Goal: Task Accomplishment & Management: Use online tool/utility

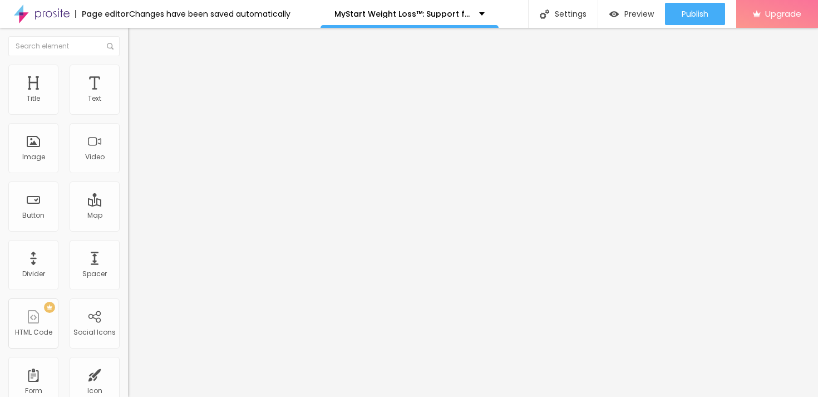
click at [128, 165] on button "button" at bounding box center [136, 159] width 16 height 12
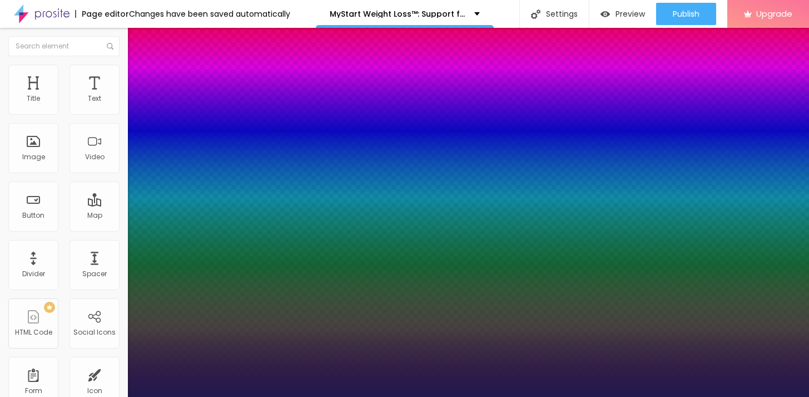
type input "1"
type input "56"
type input "1"
type input "57"
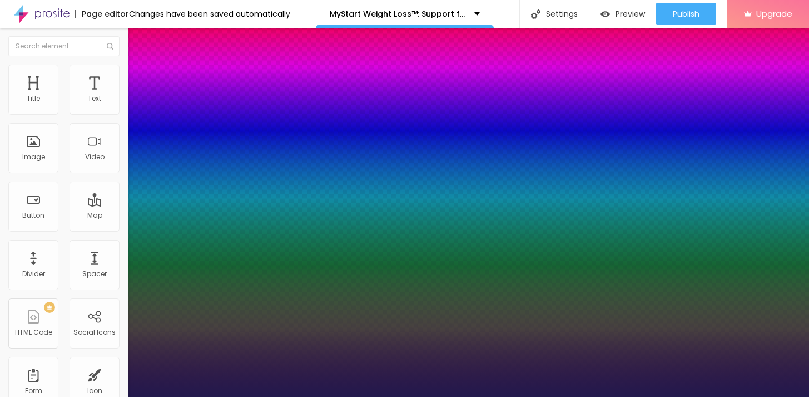
type input "57"
type input "1"
type input "59"
type input "1"
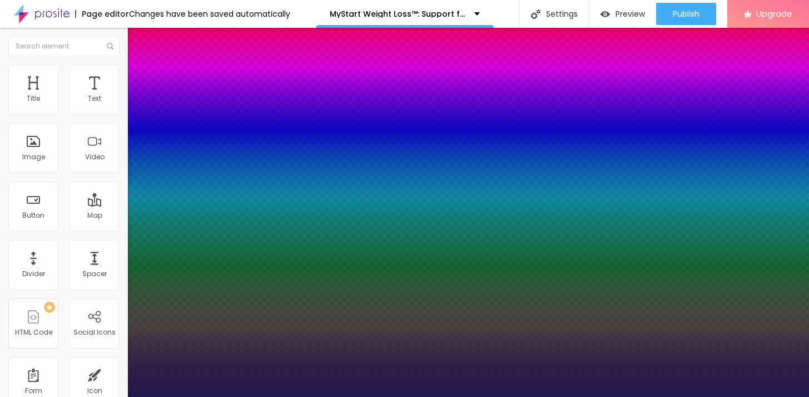
type input "60"
type input "1"
type input "61"
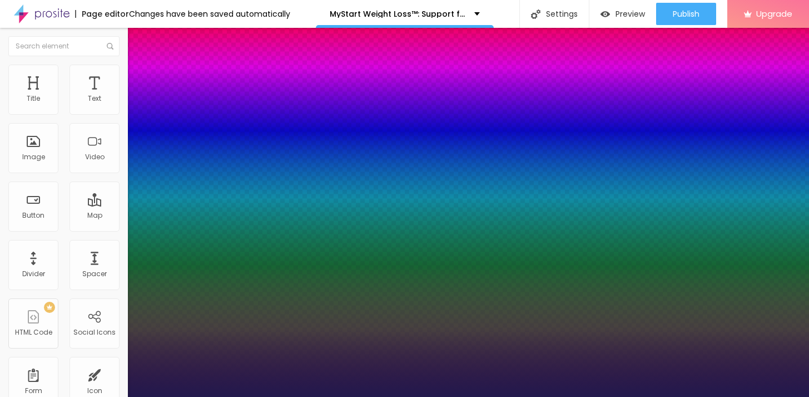
type input "1"
type input "62"
type input "1"
type input "63"
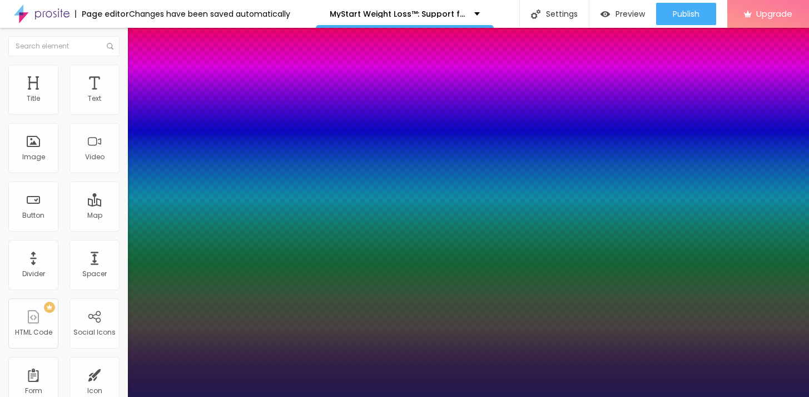
type input "63"
type input "1"
type input "64"
type input "1"
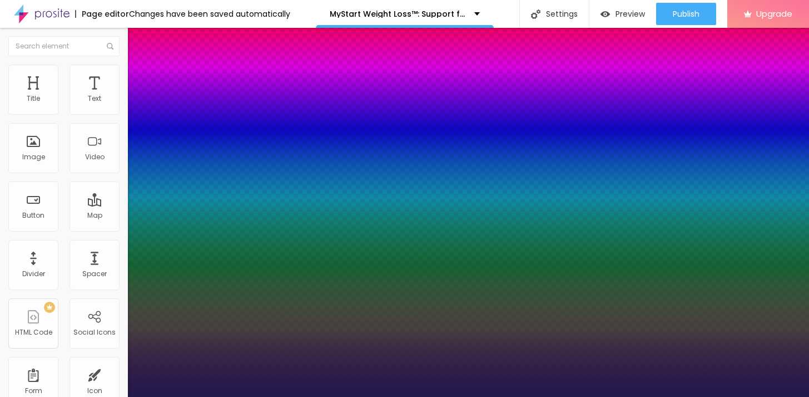
type input "65"
type input "1"
type input "66"
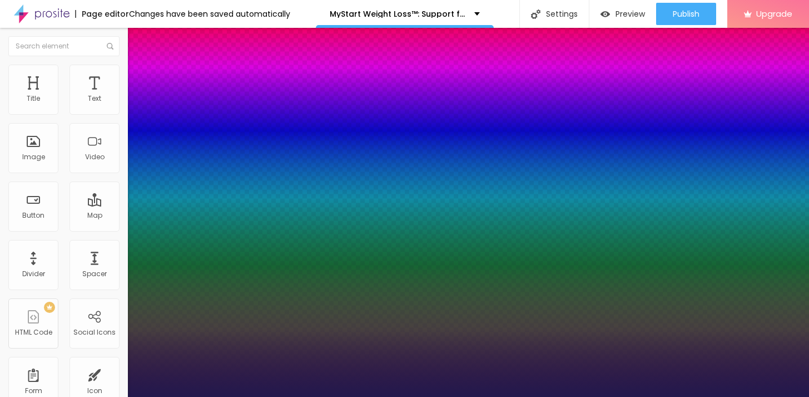
type input "1"
type input "67"
type input "1"
type input "68"
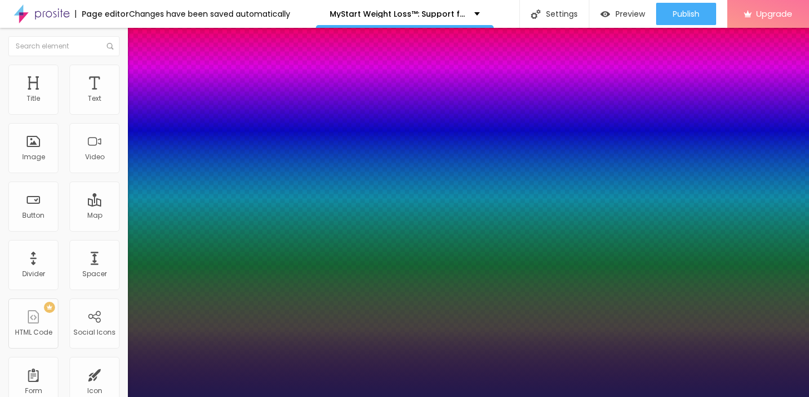
type input "68"
type input "1"
type input "69"
type input "1"
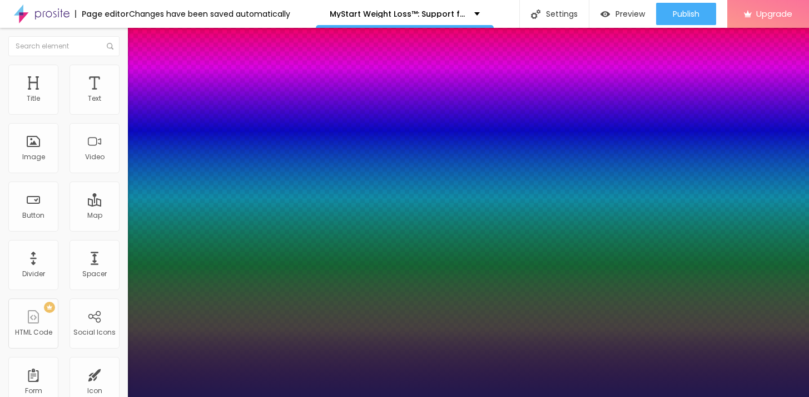
type input "70"
type input "1"
type input "71"
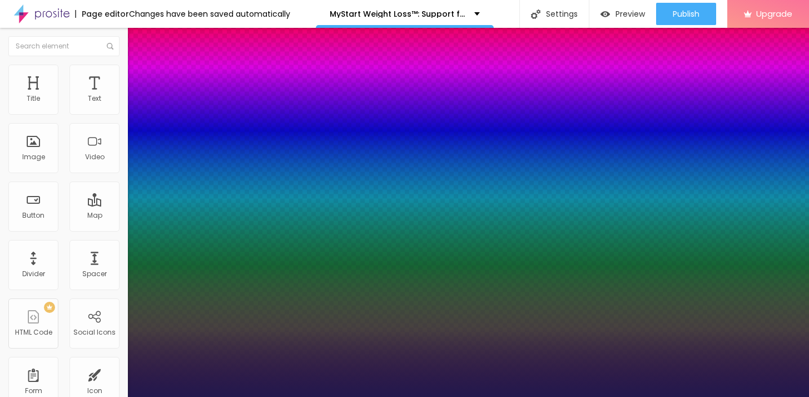
type input "1"
type input "72"
type input "1"
type input "73"
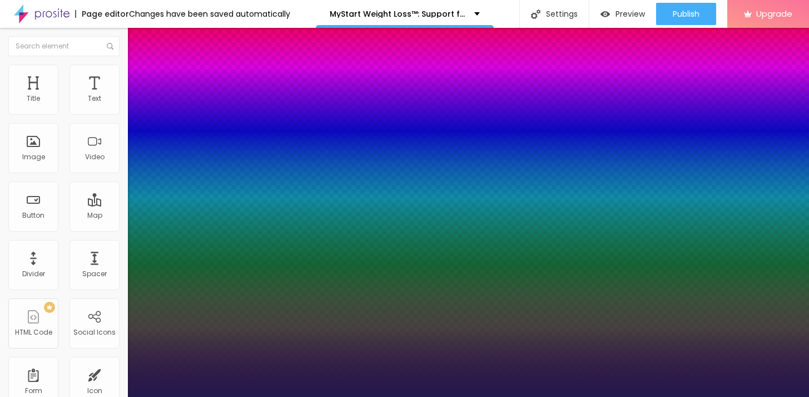
type input "73"
type input "1"
type input "74"
type input "1"
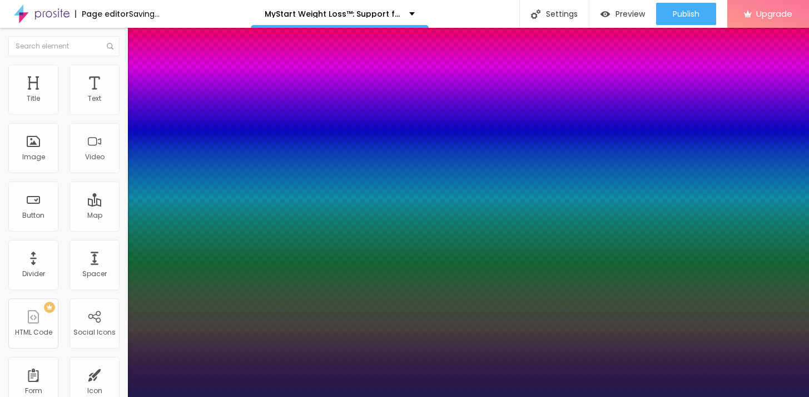
type input "75"
type input "1"
type input "76"
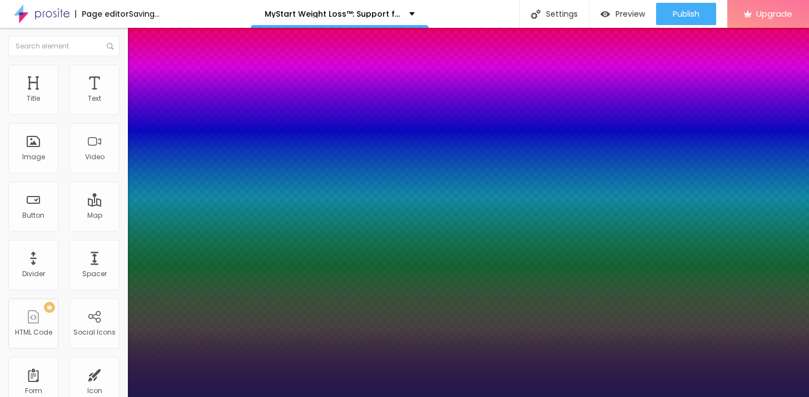
type input "1"
type input "77"
type input "1"
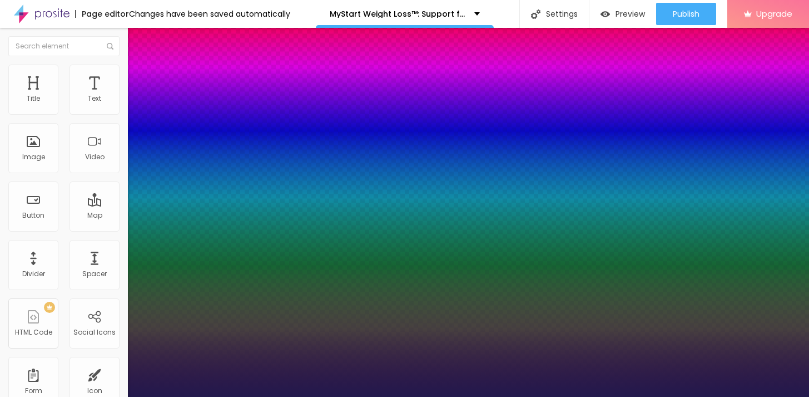
drag, startPoint x: 185, startPoint y: 312, endPoint x: 202, endPoint y: 312, distance: 17.8
type input "77"
click at [363, 396] on div at bounding box center [404, 397] width 809 height 0
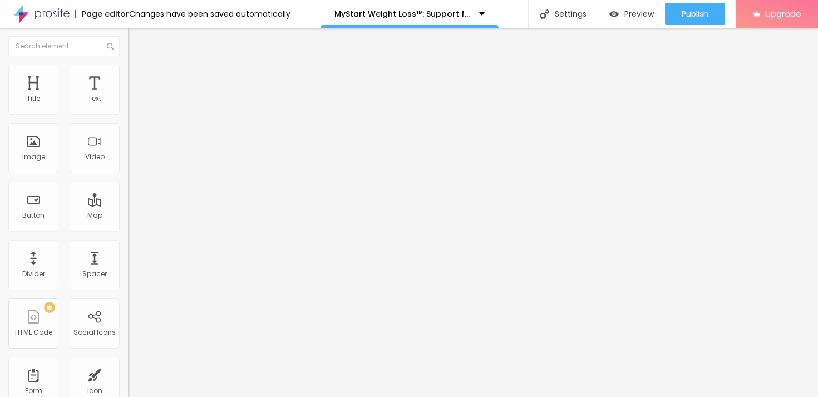
click at [128, 165] on button "button" at bounding box center [136, 159] width 16 height 12
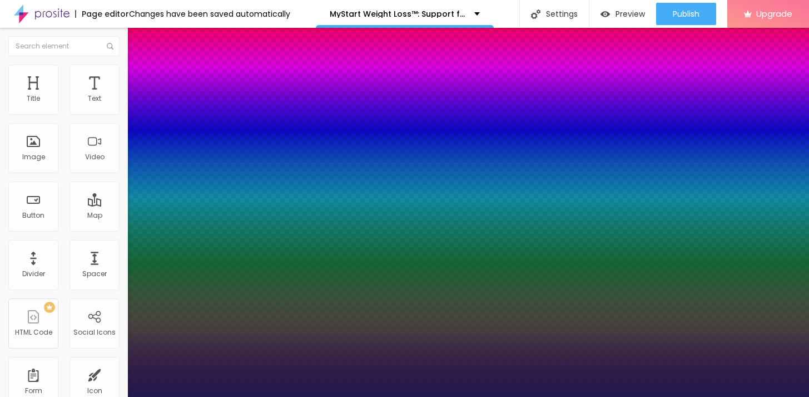
type input "1"
select select "AlegreyaBlack"
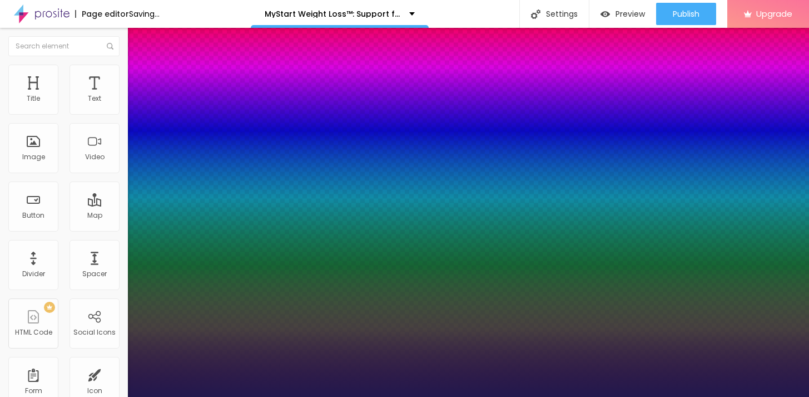
type input "1"
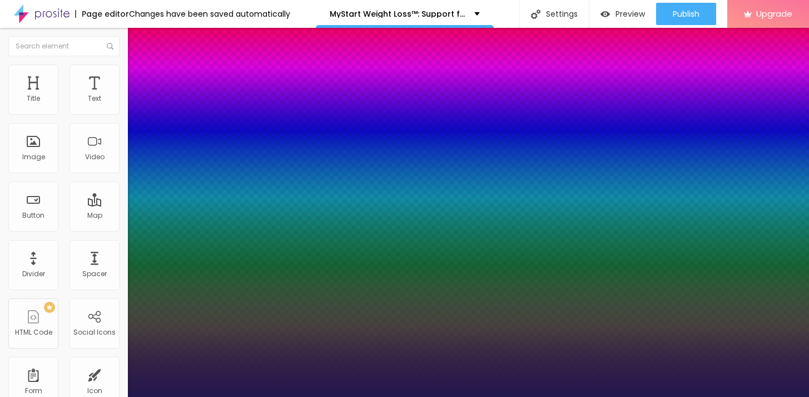
click at [453, 396] on div at bounding box center [404, 397] width 809 height 0
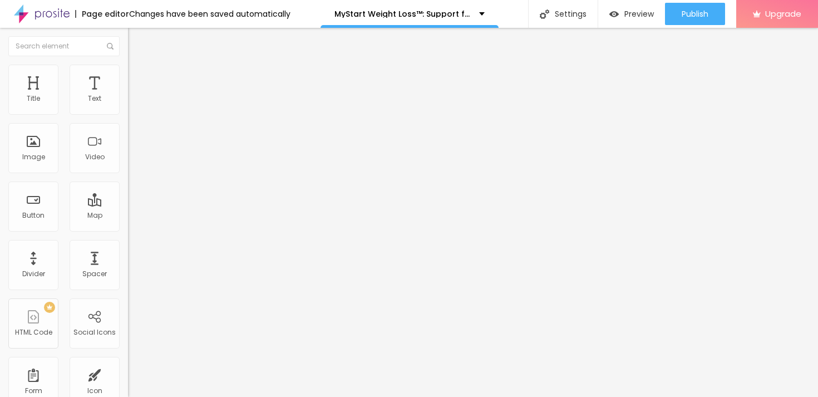
click at [136, 40] on div "Edit Title" at bounding box center [161, 40] width 50 height 9
click at [136, 39] on div "Edit Title" at bounding box center [161, 40] width 50 height 9
click at [128, 96] on span "Add image" at bounding box center [151, 90] width 46 height 9
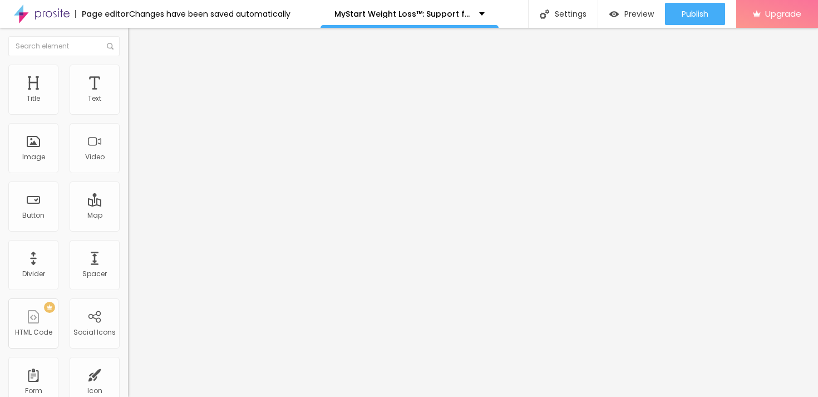
click at [128, 228] on input "https://" at bounding box center [194, 222] width 133 height 11
paste input "[DOMAIN_NAME][URL]"
type input "[URL][DOMAIN_NAME]"
click at [128, 67] on img at bounding box center [133, 70] width 10 height 10
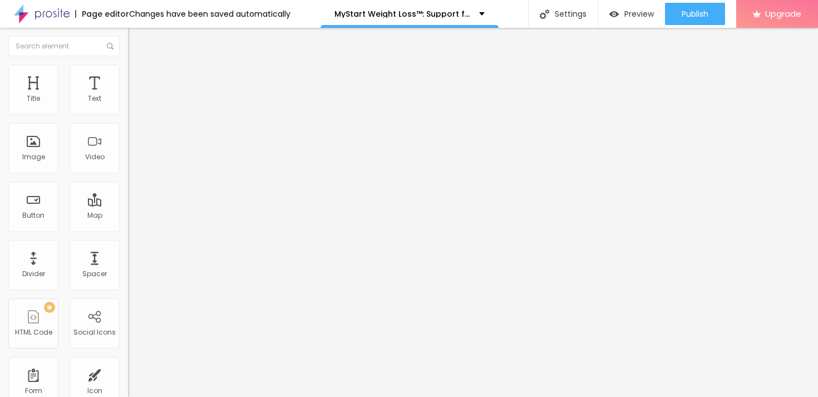
scroll to position [0, 0]
type input "55"
click at [128, 114] on input "range" at bounding box center [164, 109] width 72 height 9
type input "50"
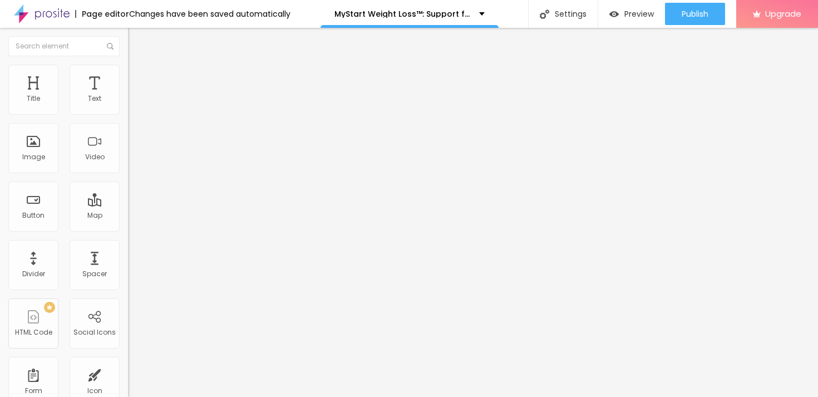
type input "50"
click at [128, 114] on input "range" at bounding box center [164, 109] width 72 height 9
click at [128, 47] on button "Edit Image" at bounding box center [192, 41] width 128 height 26
click at [138, 77] on span "Style" at bounding box center [146, 71] width 16 height 9
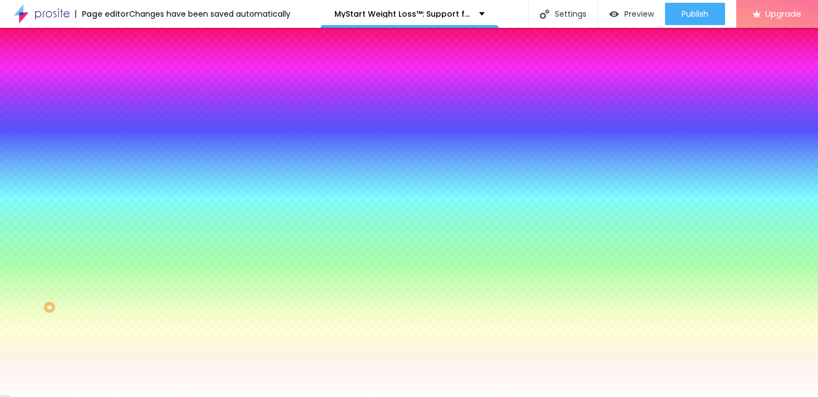
click at [128, 106] on div at bounding box center [192, 106] width 128 height 0
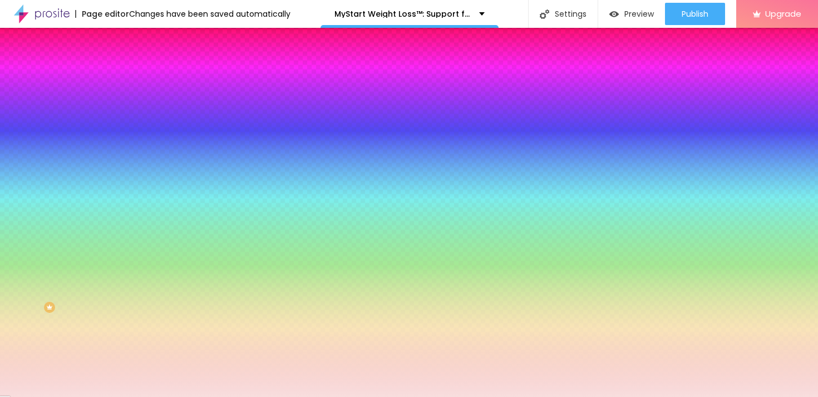
click at [25, 128] on div at bounding box center [409, 198] width 818 height 397
click at [97, 163] on div at bounding box center [409, 198] width 818 height 397
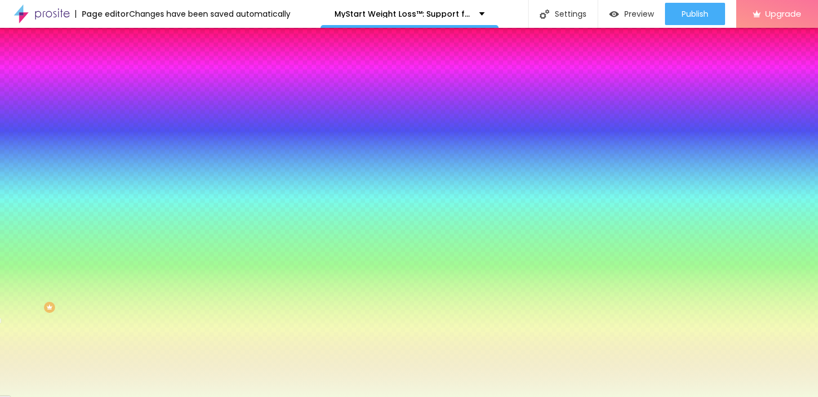
type input "#F3F8DE"
click at [98, 192] on div at bounding box center [409, 198] width 818 height 397
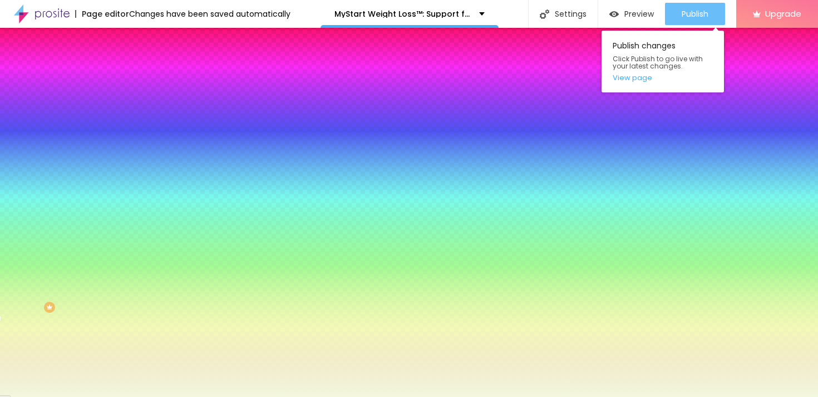
click at [697, 18] on span "Publish" at bounding box center [694, 13] width 27 height 9
click at [641, 76] on link "View page" at bounding box center [662, 77] width 100 height 7
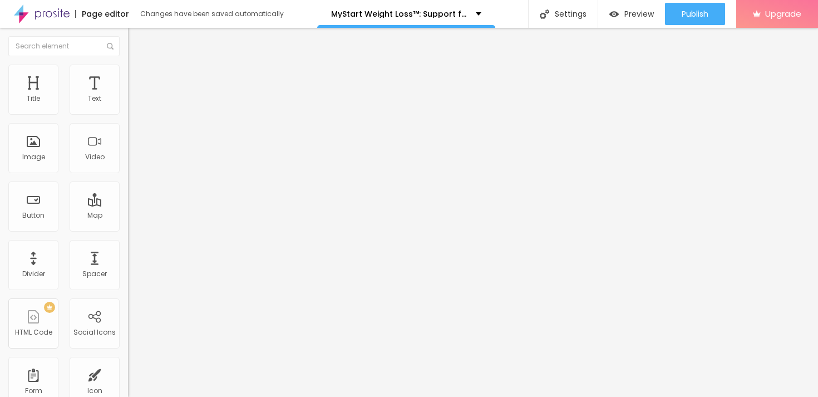
click at [128, 165] on button "button" at bounding box center [136, 159] width 16 height 12
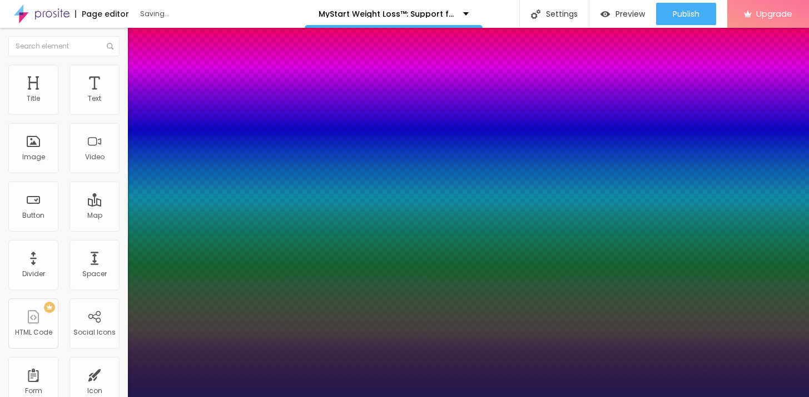
type input "1"
type input "57"
type input "1"
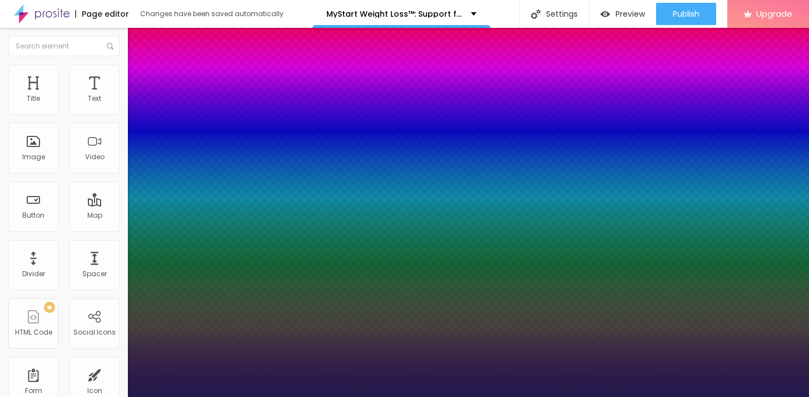
type input "61"
type input "1"
type input "62"
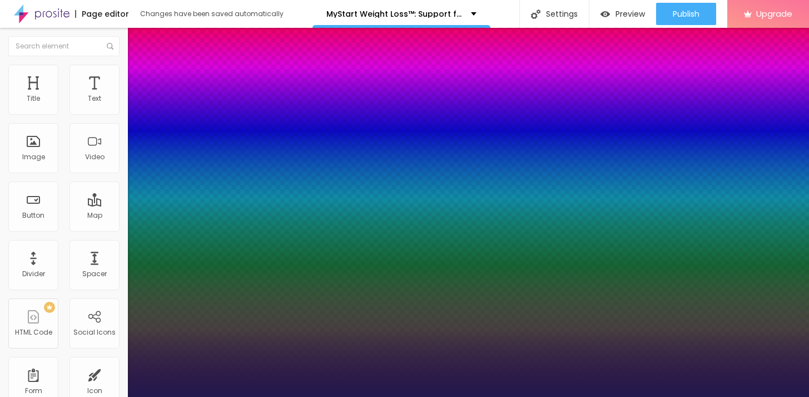
type input "1"
type input "63"
type input "1"
type input "64"
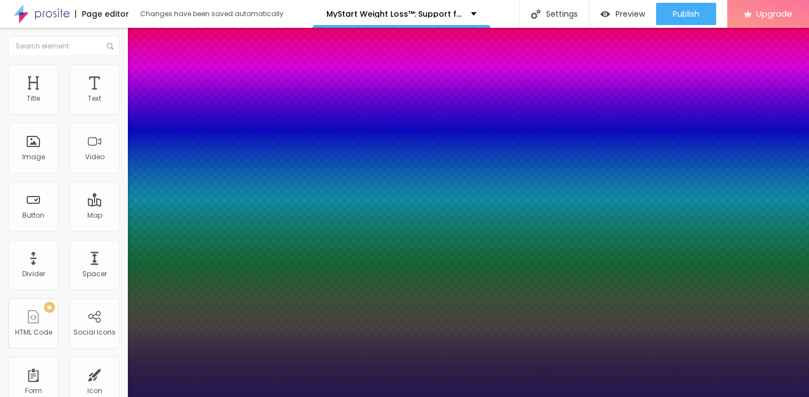
type input "64"
type input "1"
type input "65"
type input "1"
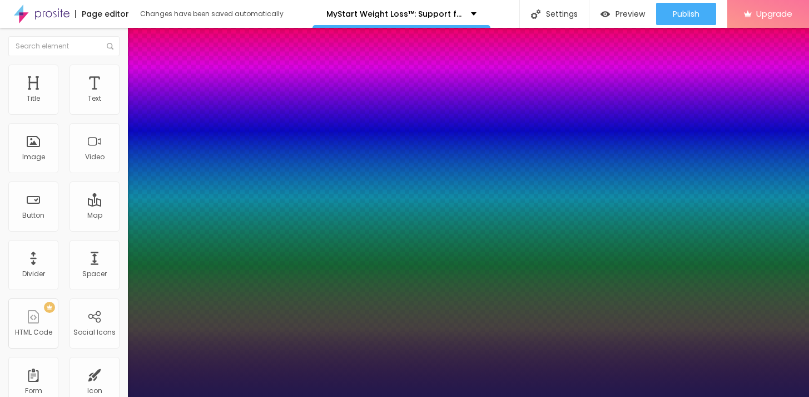
type input "66"
type input "1"
type input "68"
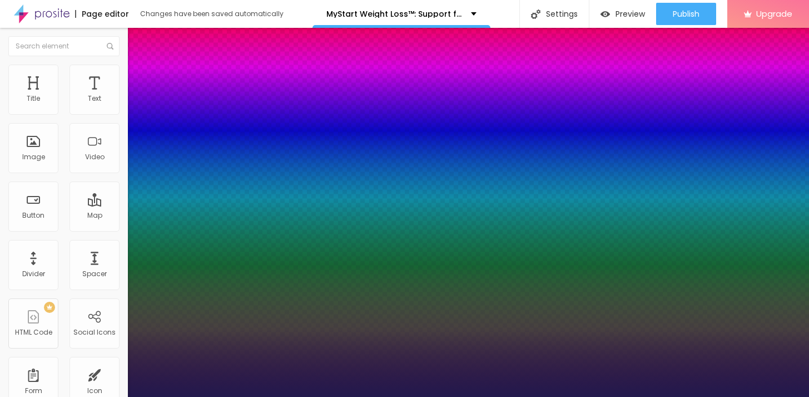
type input "1"
type input "69"
type input "1"
type input "70"
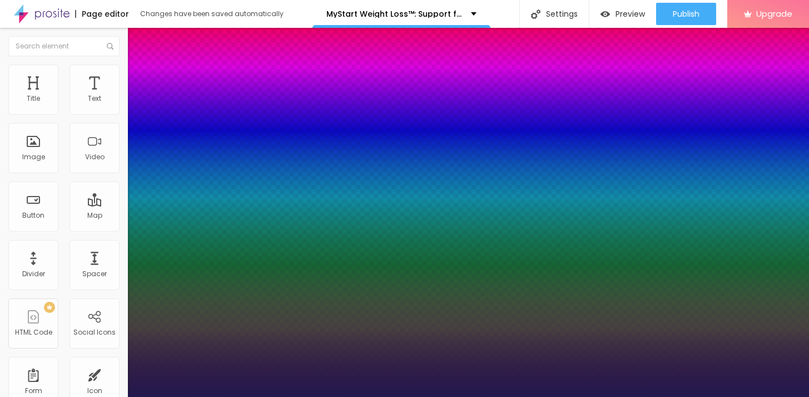
type input "70"
type input "1"
type input "71"
type input "1"
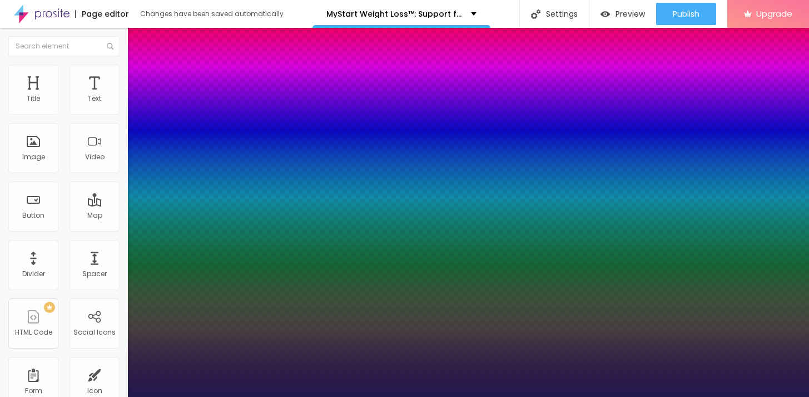
type input "72"
type input "1"
type input "73"
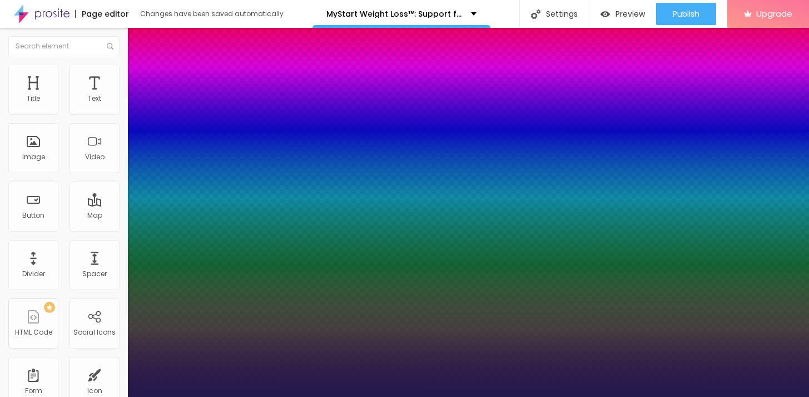
type input "1"
type input "74"
type input "1"
type input "75"
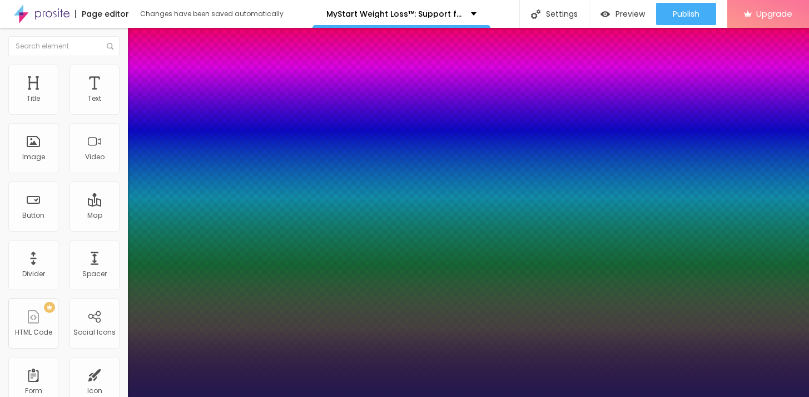
type input "75"
type input "1"
type input "76"
type input "1"
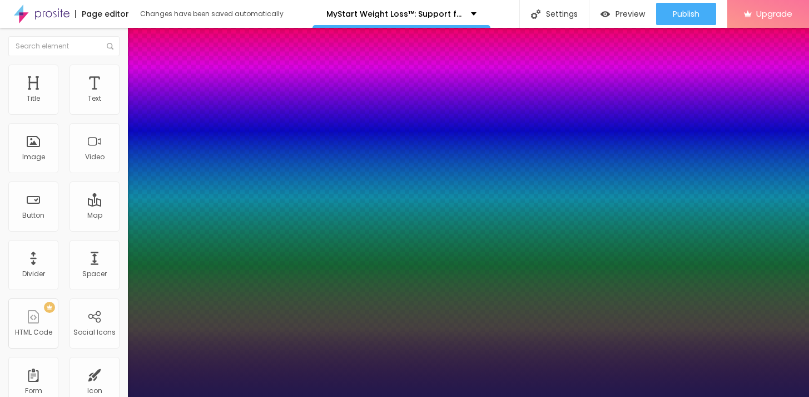
type input "77"
type input "1"
type input "78"
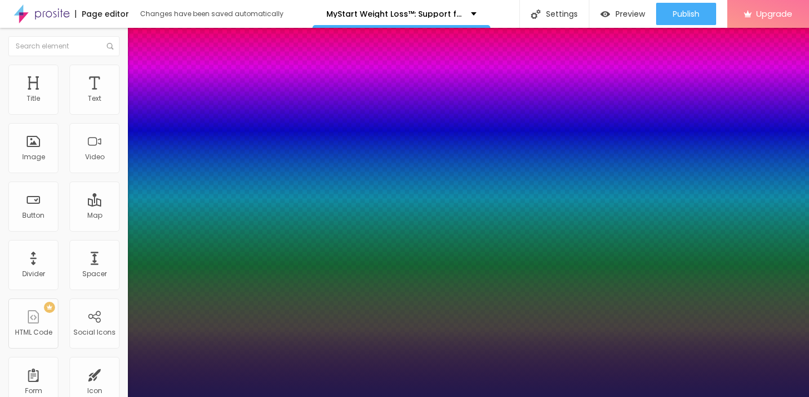
type input "1"
type input "79"
type input "1"
type input "80"
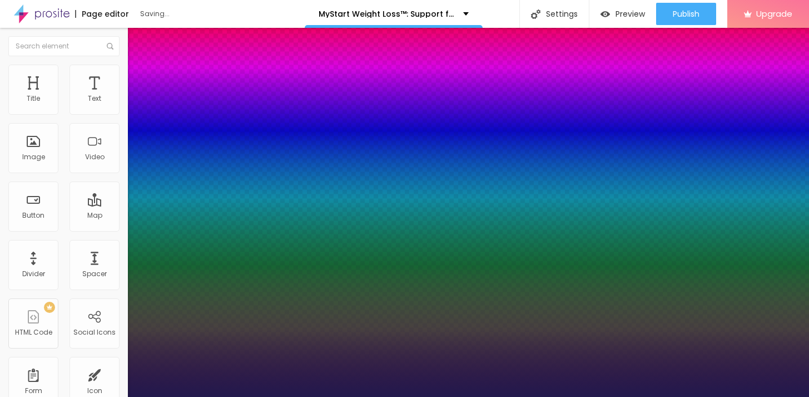
type input "80"
type input "1"
type input "81"
type input "1"
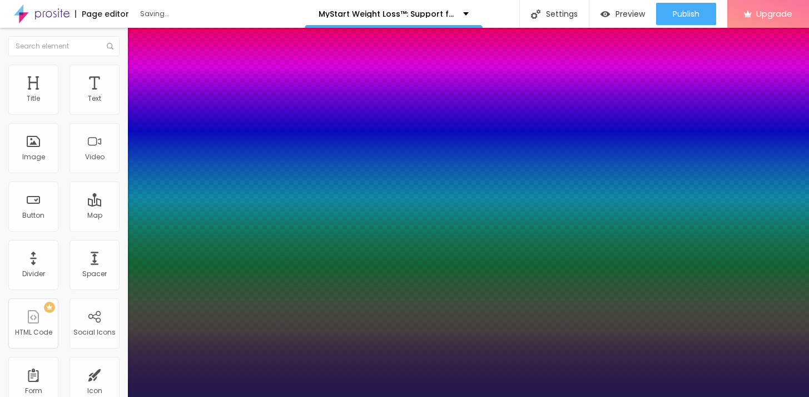
type input "82"
type input "1"
type input "84"
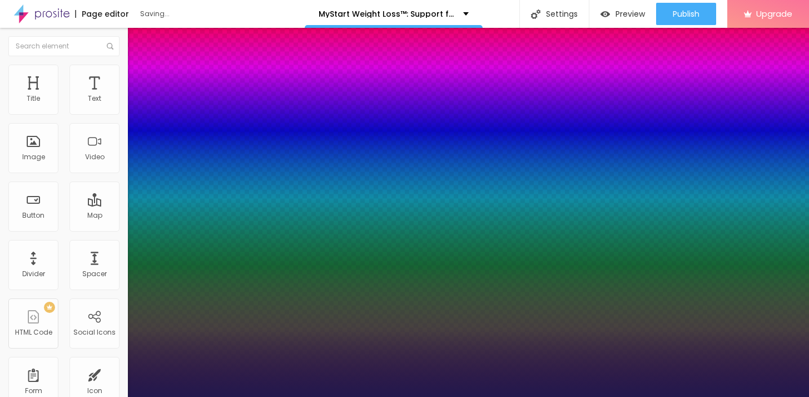
type input "1"
type input "85"
type input "1"
type input "86"
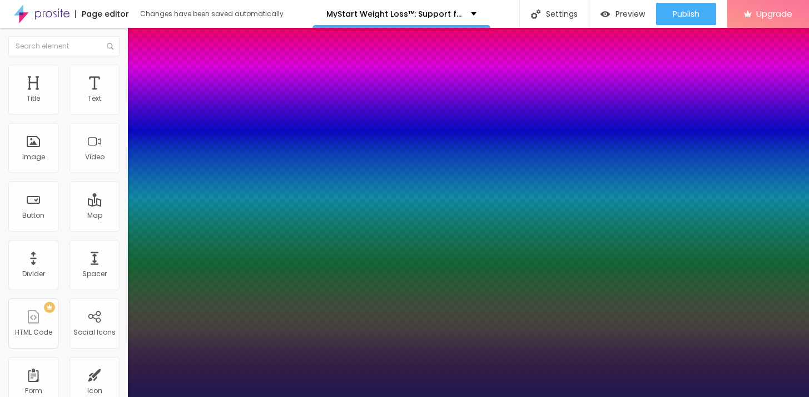
type input "86"
type input "1"
type input "87"
type input "1"
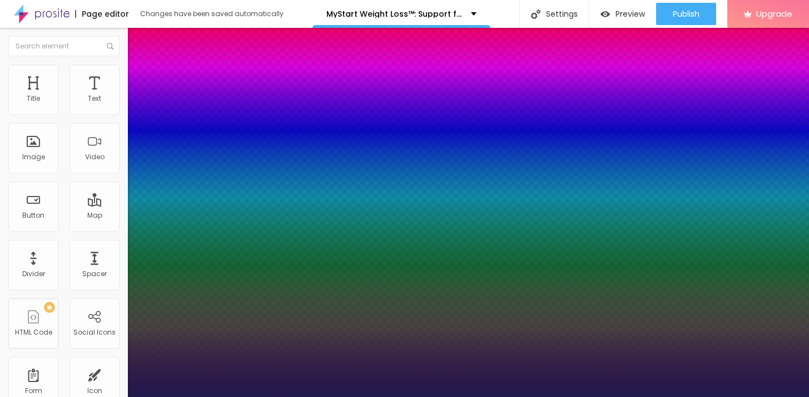
type input "86"
type input "1"
type input "85"
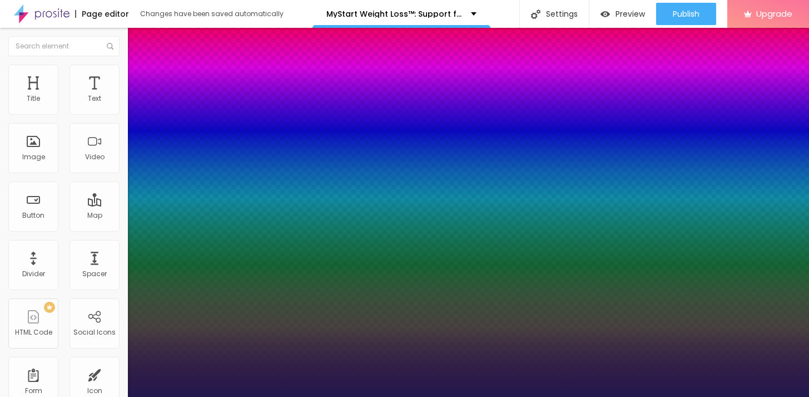
type input "1"
type input "84"
type input "1"
type input "83"
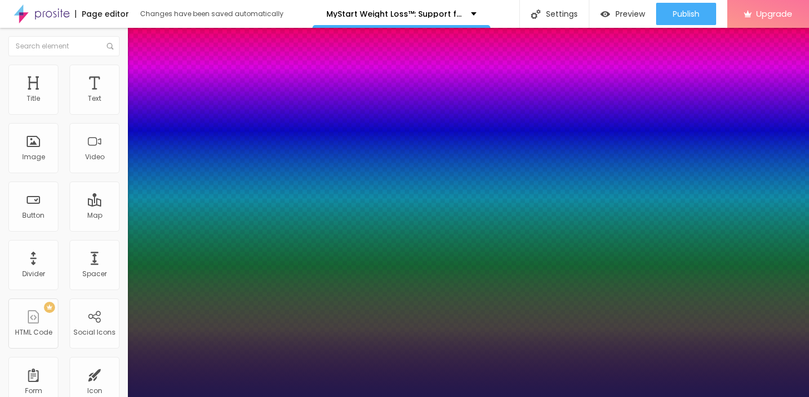
type input "83"
type input "1"
type input "82"
type input "1"
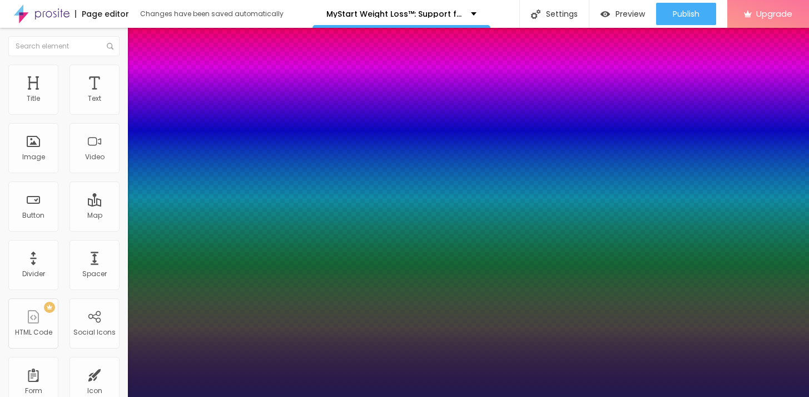
type input "81"
type input "1"
type input "82"
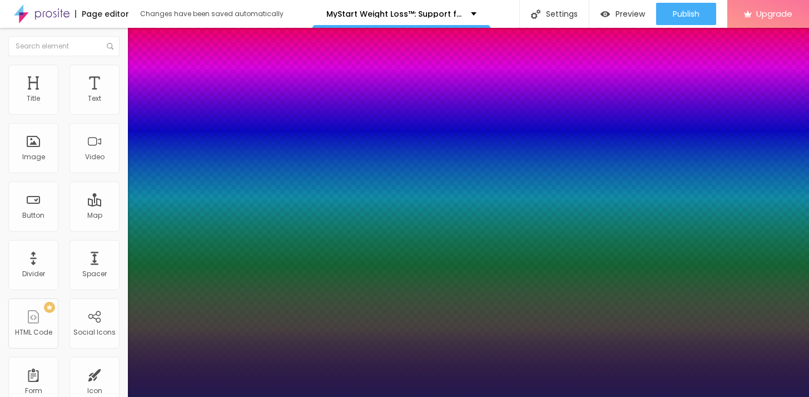
type input "1"
type input "83"
type input "1"
drag, startPoint x: 185, startPoint y: 313, endPoint x: 207, endPoint y: 310, distance: 23.0
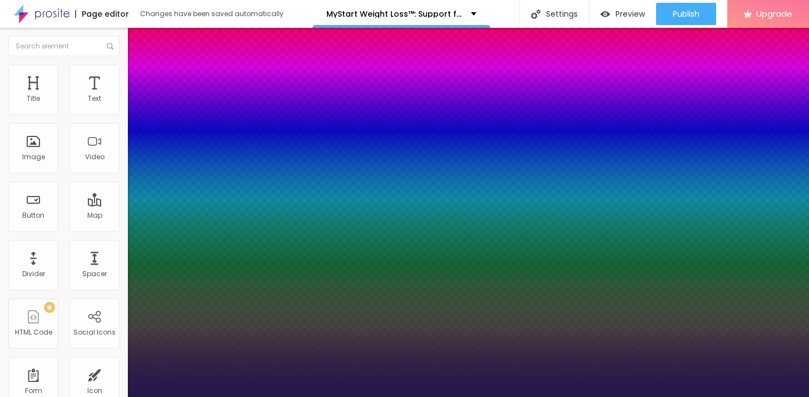
type input "83"
select select "Archivo-Bold"
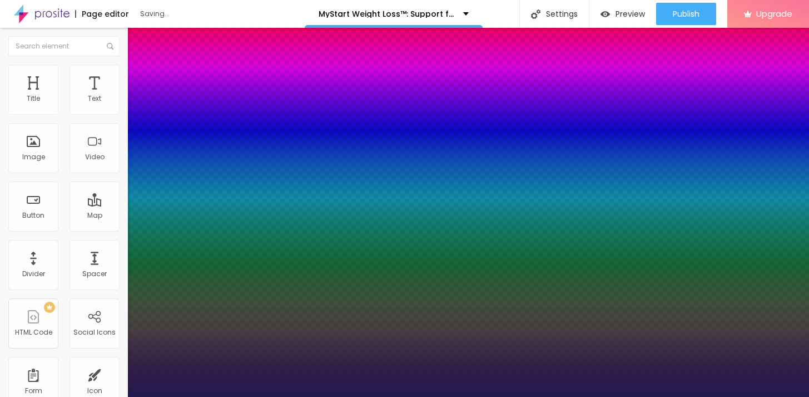
type input "1"
select select "BioRhyme"
type input "1"
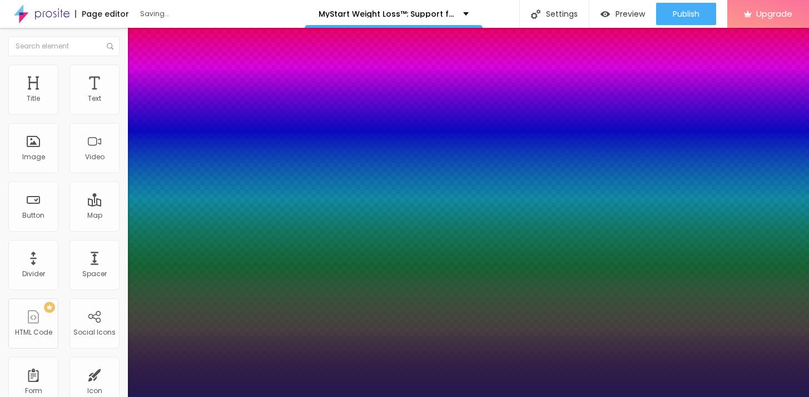
select select "Bitter"
type input "1"
click at [457, 396] on div at bounding box center [404, 397] width 809 height 0
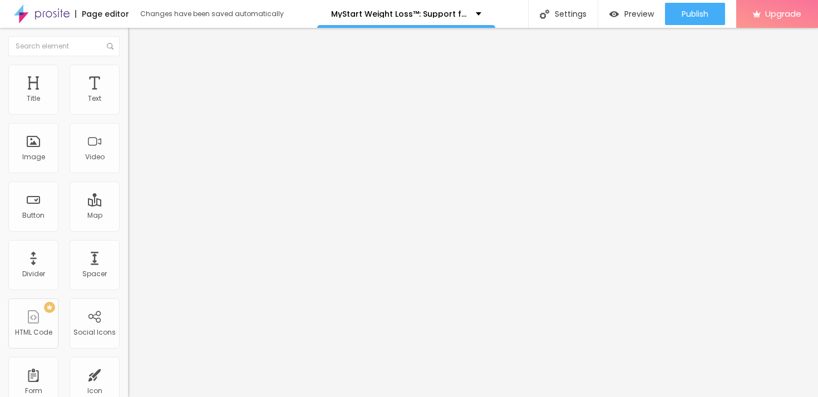
click at [128, 96] on span "Add image" at bounding box center [151, 90] width 46 height 9
click at [128, 228] on input "https://" at bounding box center [194, 222] width 133 height 11
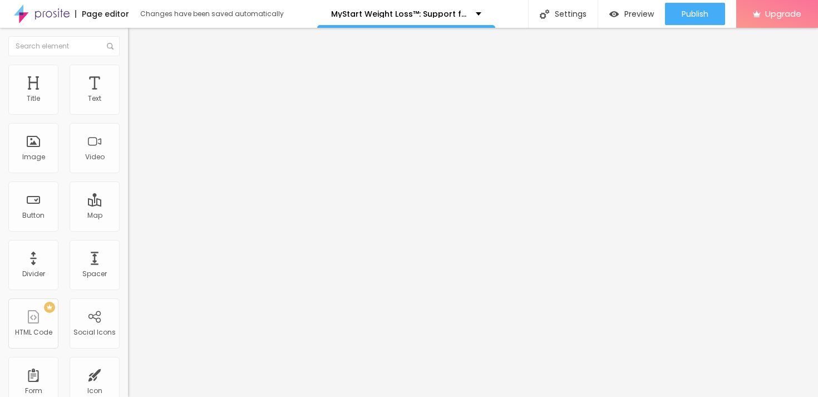
paste input "[DOMAIN_NAME][URL]"
type input "[URL][DOMAIN_NAME]"
click at [138, 75] on span "Style" at bounding box center [146, 71] width 16 height 9
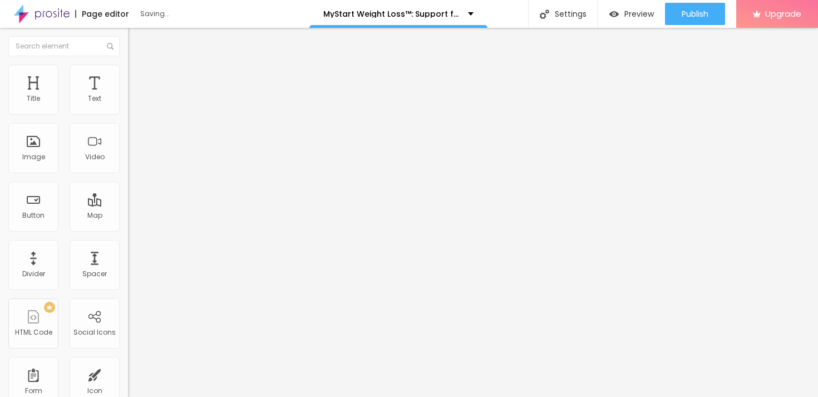
type input "55"
click at [128, 114] on input "range" at bounding box center [164, 109] width 72 height 9
type input "50"
drag, startPoint x: 63, startPoint y: 120, endPoint x: 58, endPoint y: 121, distance: 5.6
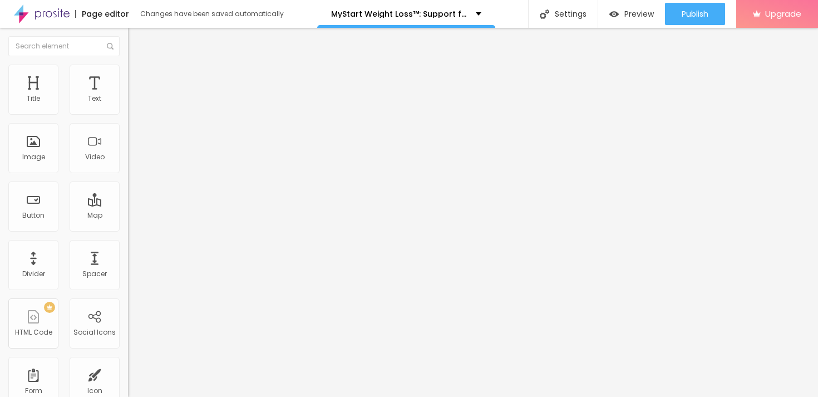
type input "50"
click at [128, 114] on input "range" at bounding box center [164, 109] width 72 height 9
click at [136, 41] on div "Edit Image" at bounding box center [165, 40] width 58 height 9
click at [128, 75] on li "Style" at bounding box center [192, 70] width 128 height 11
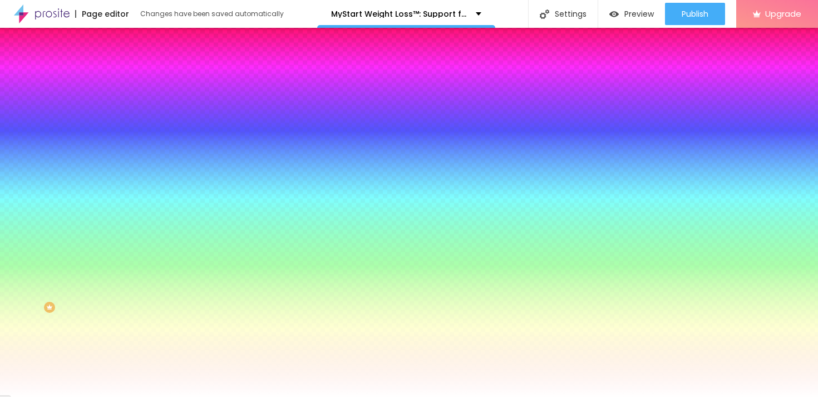
click at [128, 106] on div at bounding box center [192, 106] width 128 height 0
click at [99, 163] on div at bounding box center [409, 198] width 818 height 397
click at [98, 161] on div at bounding box center [409, 198] width 818 height 397
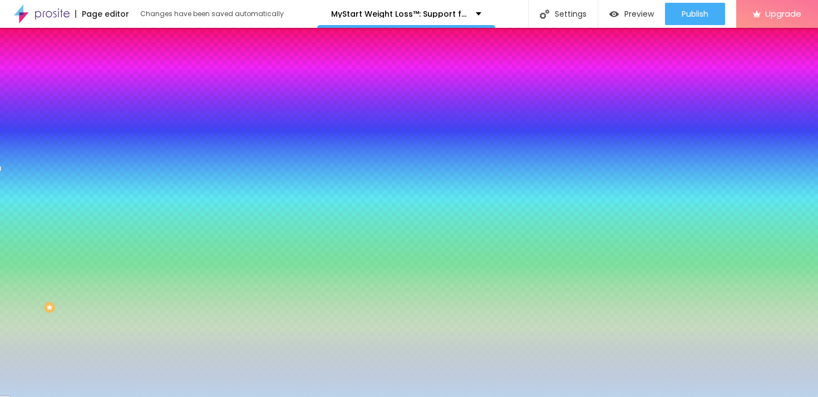
click at [31, 133] on div at bounding box center [409, 198] width 818 height 397
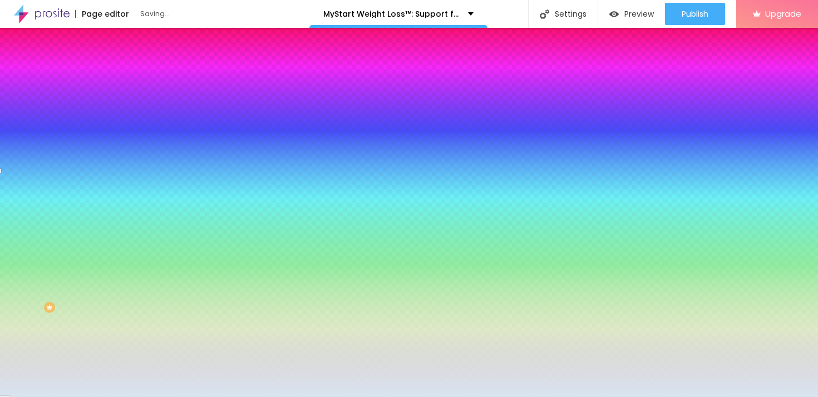
drag, startPoint x: 30, startPoint y: 132, endPoint x: 24, endPoint y: 131, distance: 5.7
click at [81, 24] on div at bounding box center [82, 23] width 2 height 2
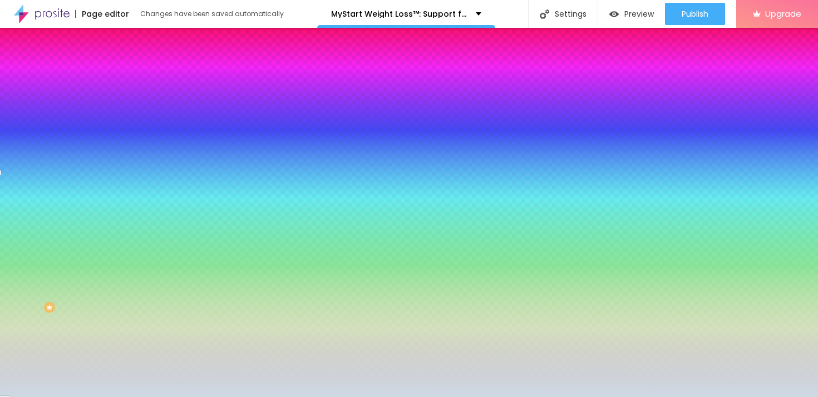
click at [82, 44] on div at bounding box center [83, 43] width 2 height 2
click at [99, 200] on div at bounding box center [409, 198] width 818 height 397
type input "#E4DDCD"
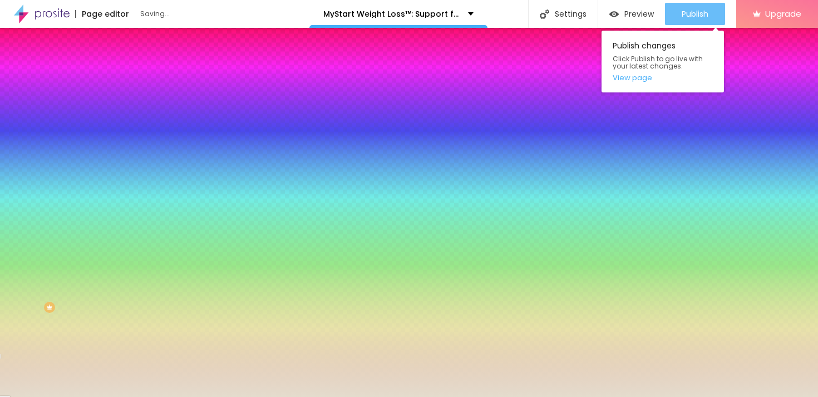
click at [683, 10] on span "Publish" at bounding box center [694, 13] width 27 height 9
click at [643, 76] on link "View page" at bounding box center [662, 77] width 100 height 7
